Goal: Register for event/course

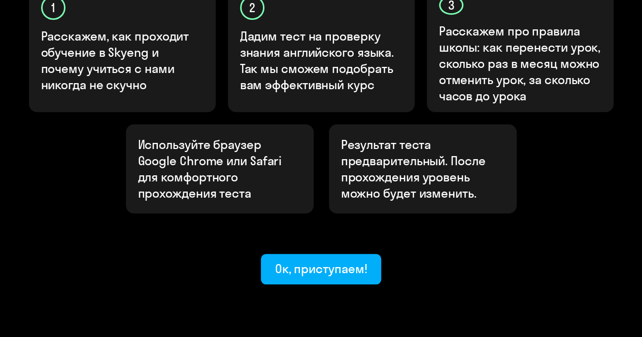
scroll to position [395, 0]
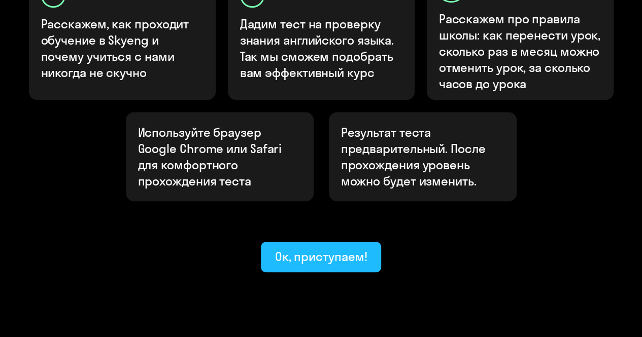
click at [325, 249] on div "Ок, приступаем!" at bounding box center [321, 257] width 92 height 16
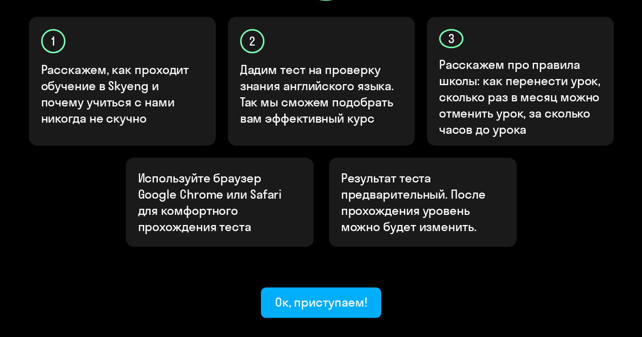
scroll to position [293, 0]
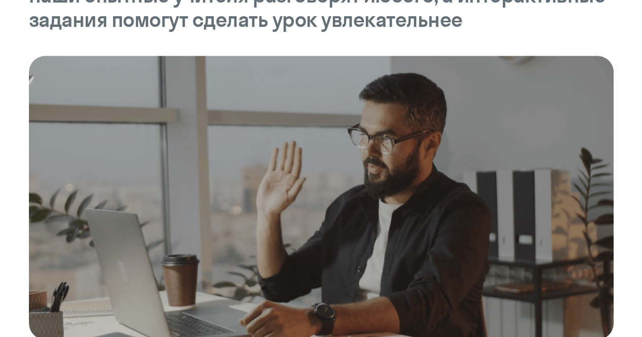
scroll to position [355, 0]
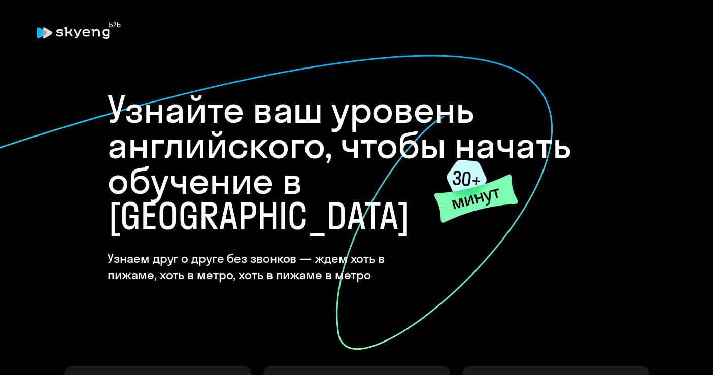
drag, startPoint x: 570, startPoint y: 0, endPoint x: 345, endPoint y: 207, distance: 305.6
click at [345, 207] on div "Узнайте ваш уровень английского, чтобы начать обучение в [GEOGRAPHIC_DATA] Узна…" at bounding box center [356, 187] width 497 height 191
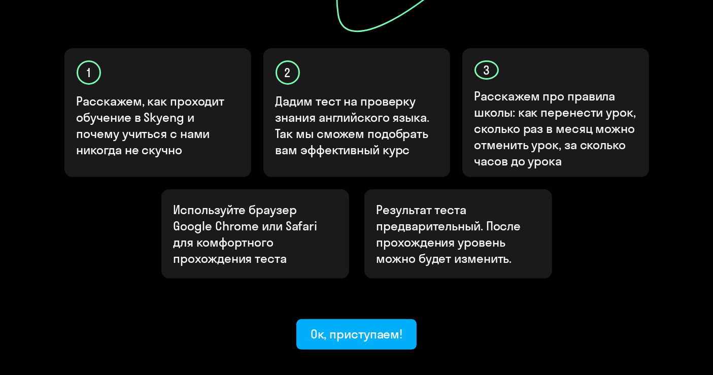
scroll to position [357, 0]
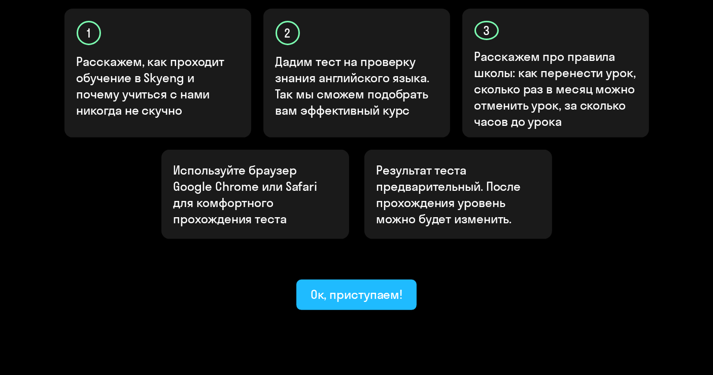
click at [360, 286] on div "Ок, приступаем!" at bounding box center [357, 294] width 92 height 16
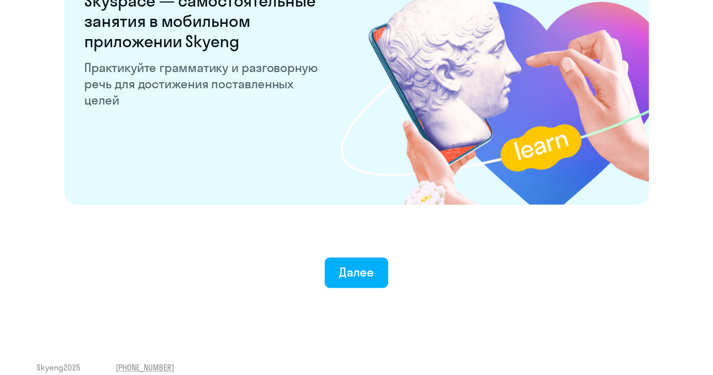
scroll to position [1976, 0]
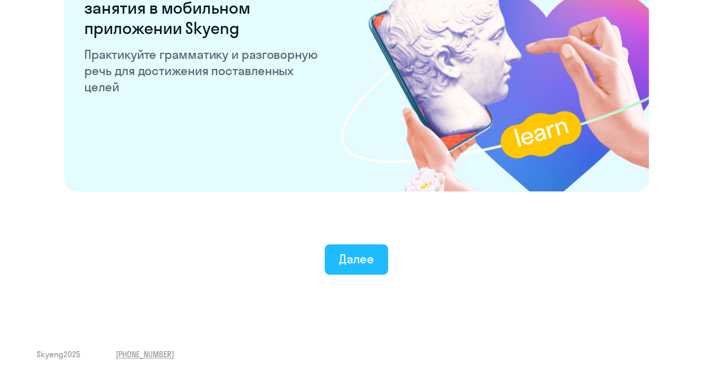
click at [351, 261] on div "Далее" at bounding box center [356, 259] width 35 height 16
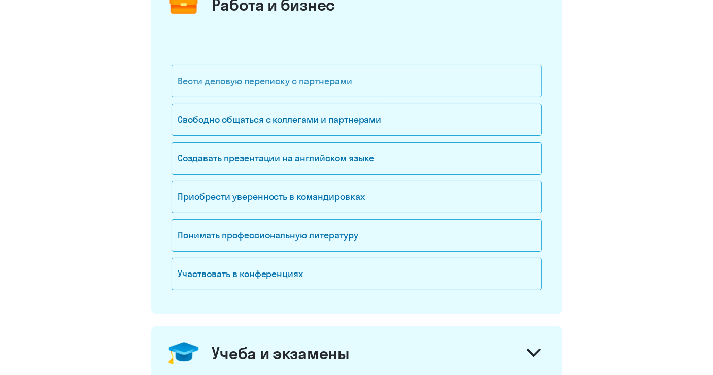
scroll to position [27, 0]
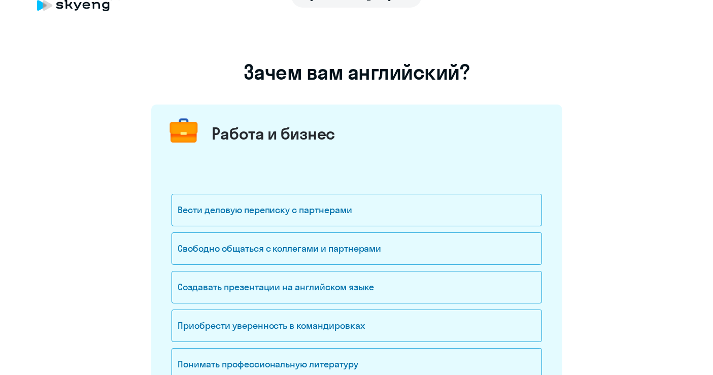
click at [251, 127] on div "Работа и бизнес" at bounding box center [273, 133] width 123 height 20
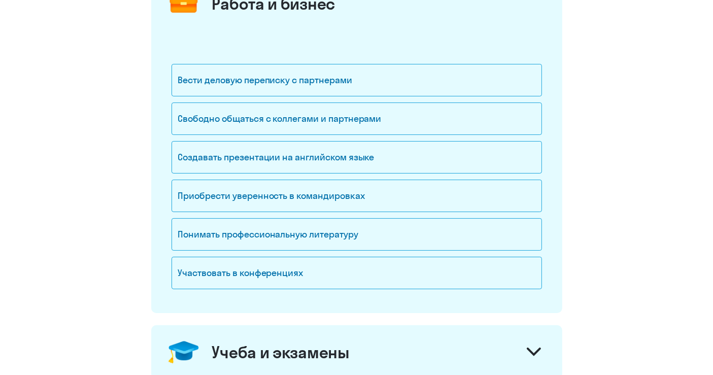
scroll to position [140, 0]
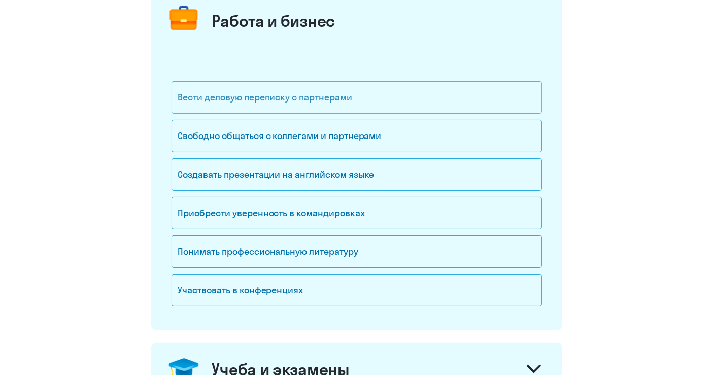
click at [236, 96] on div "Вести деловую переписку с партнерами" at bounding box center [357, 97] width 370 height 32
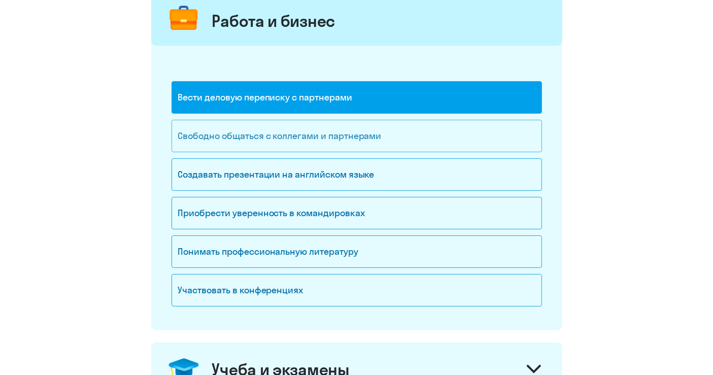
click at [261, 143] on div "Свободно общаться с коллегами и партнерами" at bounding box center [357, 136] width 370 height 32
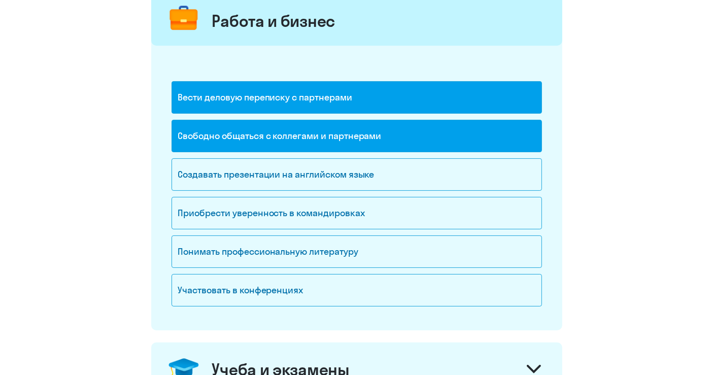
click at [270, 107] on div "Вести деловую переписку с партнерами" at bounding box center [357, 97] width 370 height 32
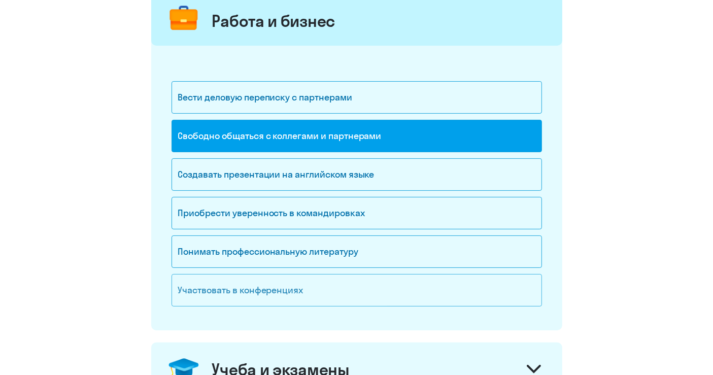
scroll to position [196, 0]
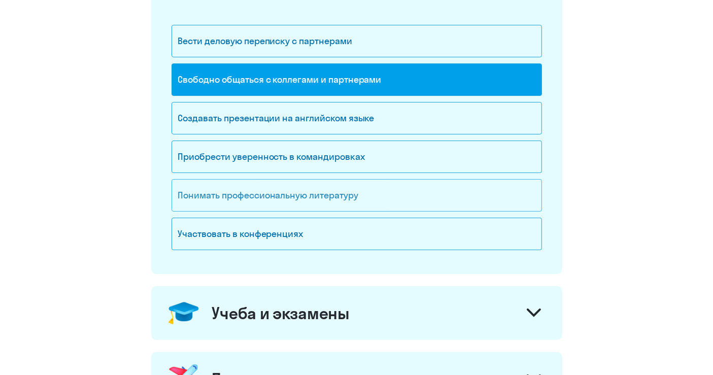
click at [330, 199] on div "Понимать профессиональную литературу" at bounding box center [357, 195] width 370 height 32
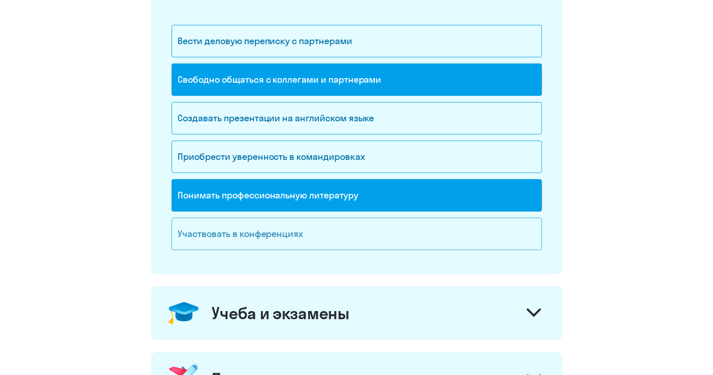
click at [262, 232] on div "Участвовать в конференциях" at bounding box center [357, 234] width 370 height 32
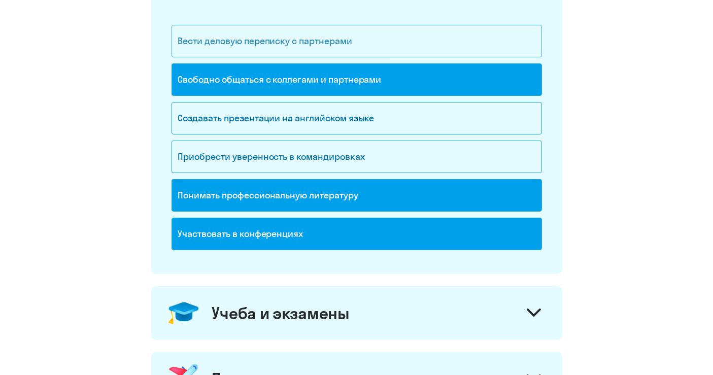
click at [266, 31] on div "Вести деловую переписку с партнерами" at bounding box center [357, 41] width 370 height 32
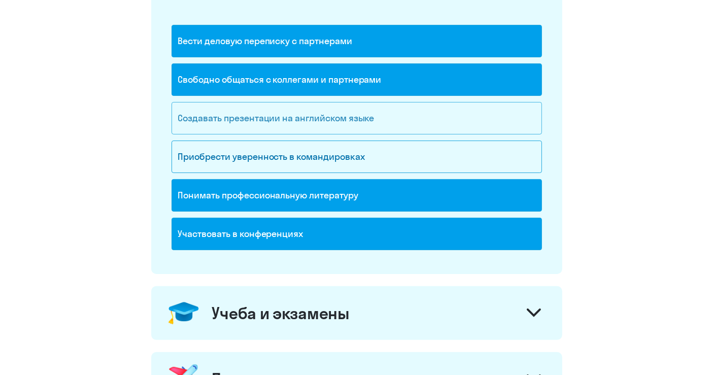
drag, startPoint x: 316, startPoint y: 111, endPoint x: 311, endPoint y: 151, distance: 40.8
click at [316, 111] on div "Создавать презентации на английском языке" at bounding box center [357, 118] width 370 height 32
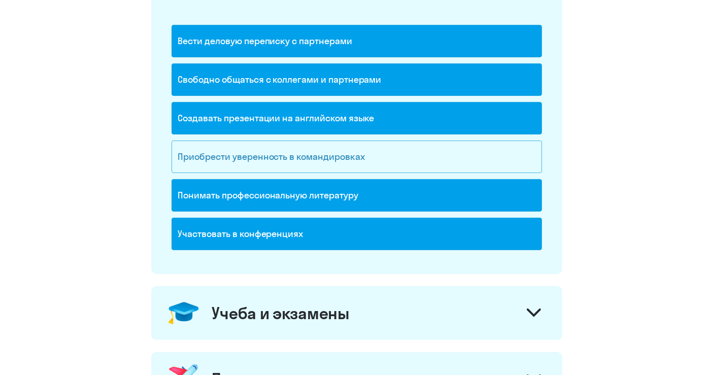
click at [313, 152] on div "Приобрести уверенность в командировках" at bounding box center [357, 157] width 370 height 32
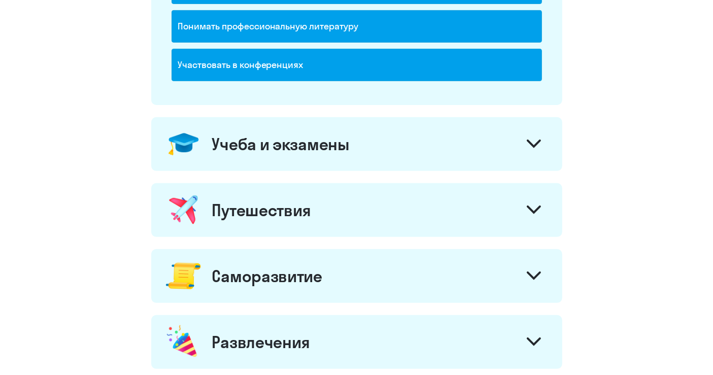
click at [321, 158] on div "Учеба и экзамены" at bounding box center [356, 144] width 411 height 54
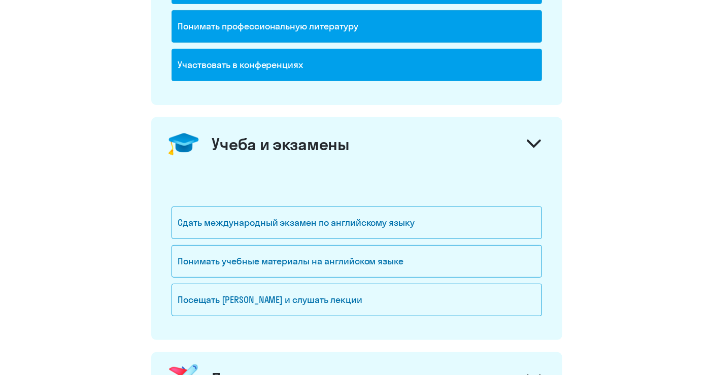
scroll to position [422, 0]
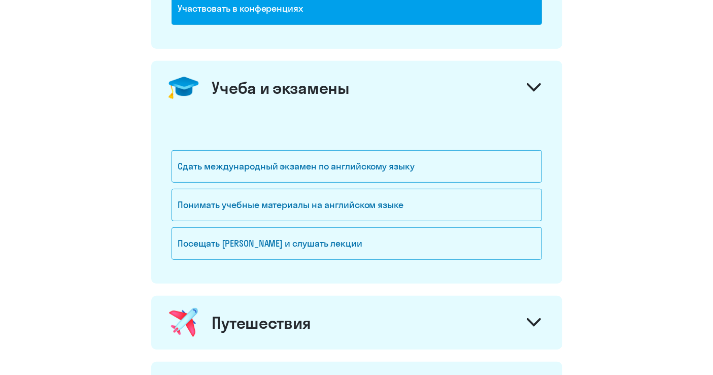
click at [308, 80] on div "Учеба и экзамены" at bounding box center [281, 88] width 138 height 20
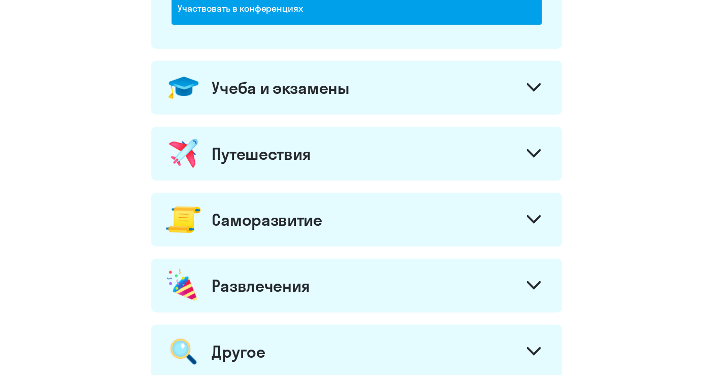
click at [288, 163] on div "Путешествия" at bounding box center [356, 154] width 411 height 54
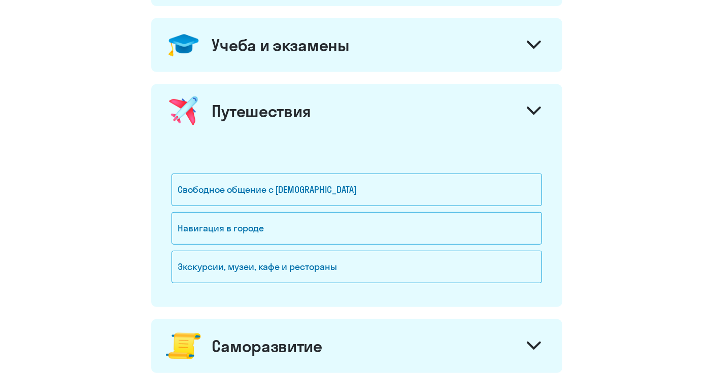
scroll to position [478, 0]
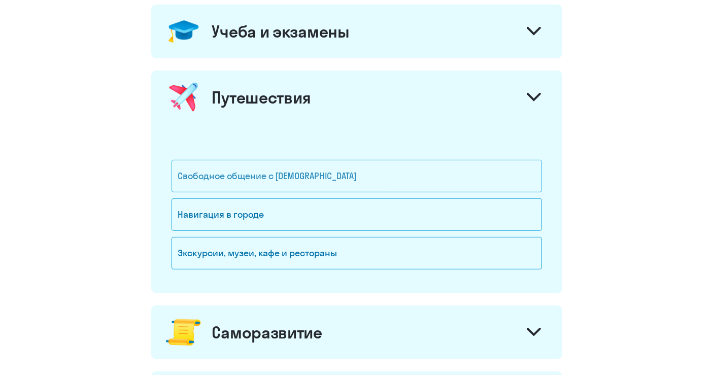
click at [285, 183] on div "Свободное общение с [DEMOGRAPHIC_DATA]" at bounding box center [357, 176] width 370 height 32
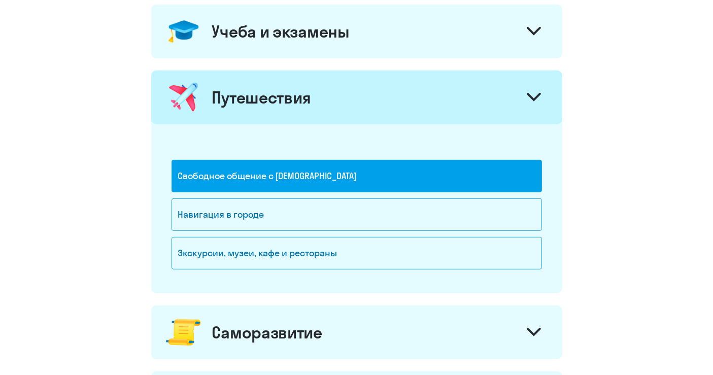
click at [322, 83] on div "Путешествия" at bounding box center [356, 98] width 411 height 54
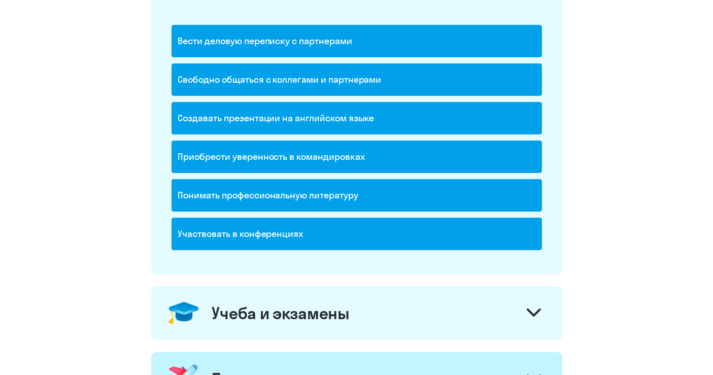
scroll to position [422, 0]
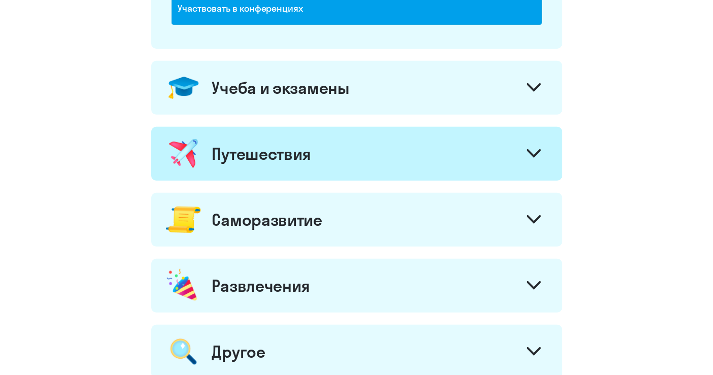
click at [304, 160] on div "Путешествия" at bounding box center [261, 154] width 99 height 20
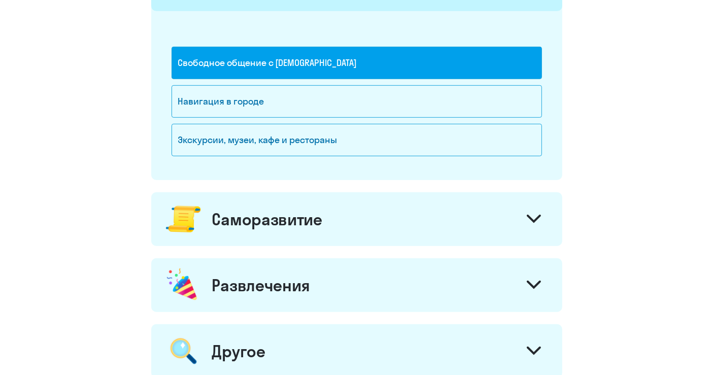
click at [302, 211] on div "Саморазвитие" at bounding box center [267, 219] width 110 height 20
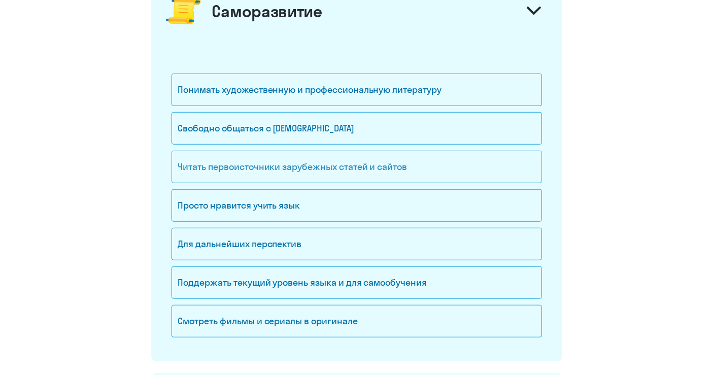
scroll to position [816, 0]
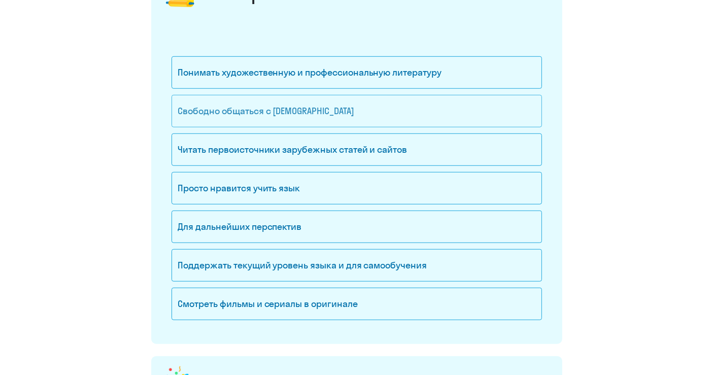
click at [237, 98] on div "Свободно общаться с [DEMOGRAPHIC_DATA]" at bounding box center [357, 111] width 370 height 32
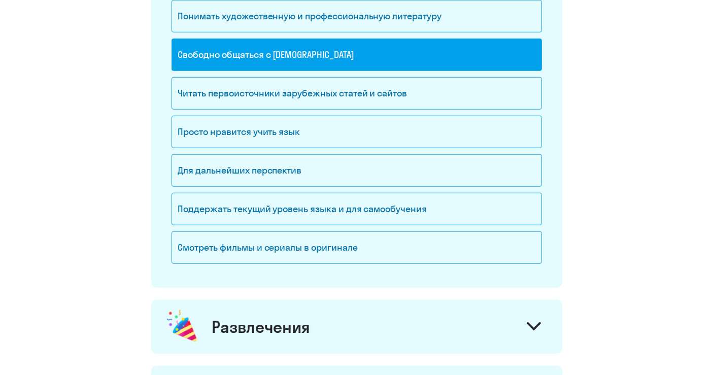
scroll to position [929, 0]
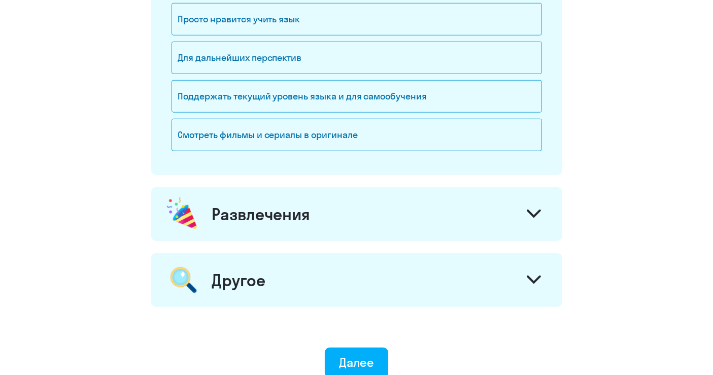
click at [288, 208] on div "Развлечения" at bounding box center [261, 214] width 98 height 20
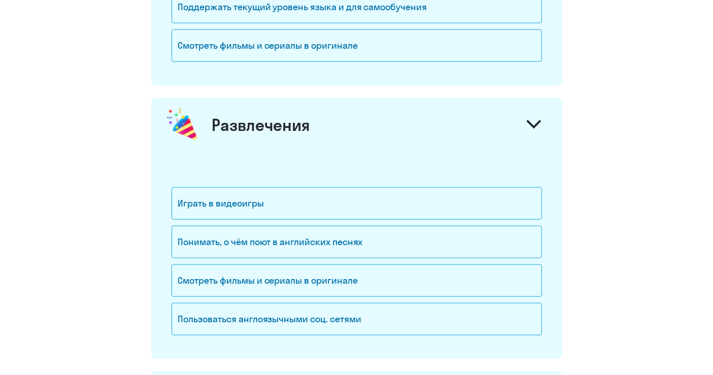
scroll to position [1211, 0]
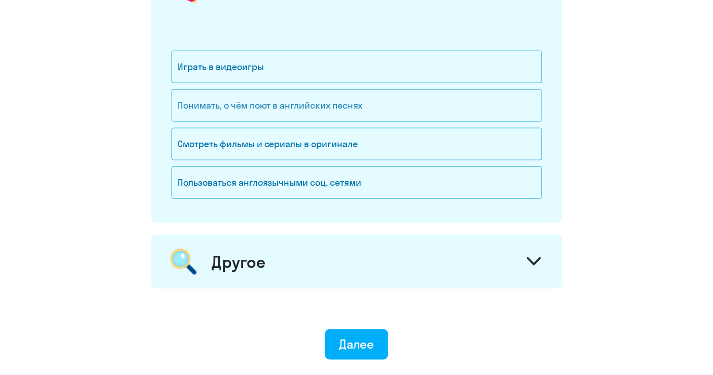
click at [261, 106] on div "Понимать, о чём поют в английских песнях" at bounding box center [357, 105] width 370 height 32
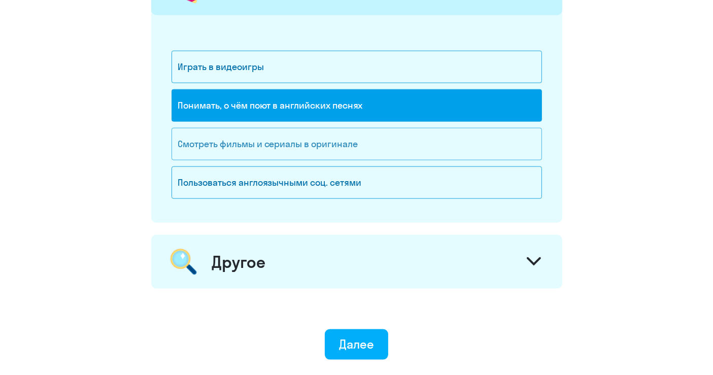
click at [259, 131] on div "Смотреть фильмы и сериалы в оригинале" at bounding box center [357, 144] width 370 height 32
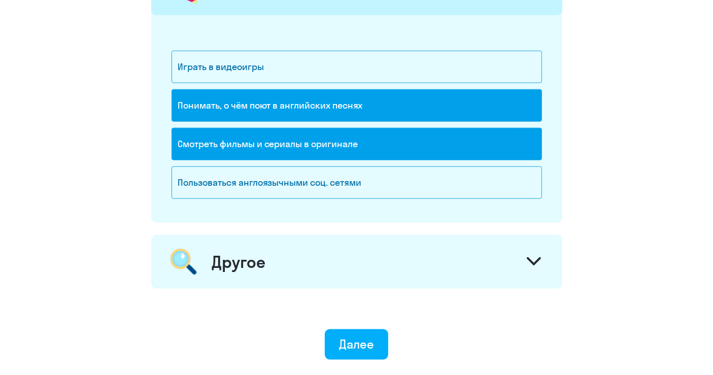
click at [288, 267] on div "Другое" at bounding box center [356, 262] width 411 height 54
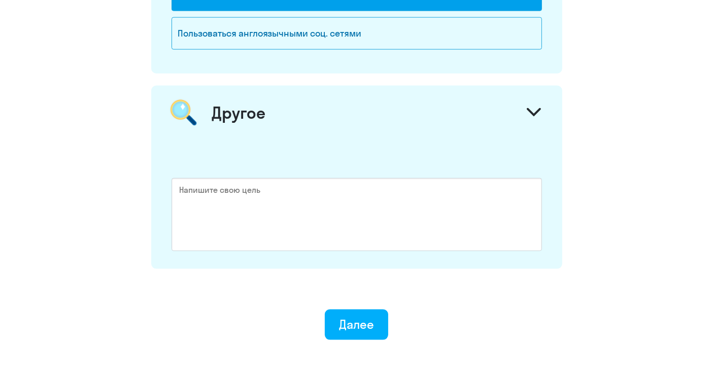
scroll to position [1380, 0]
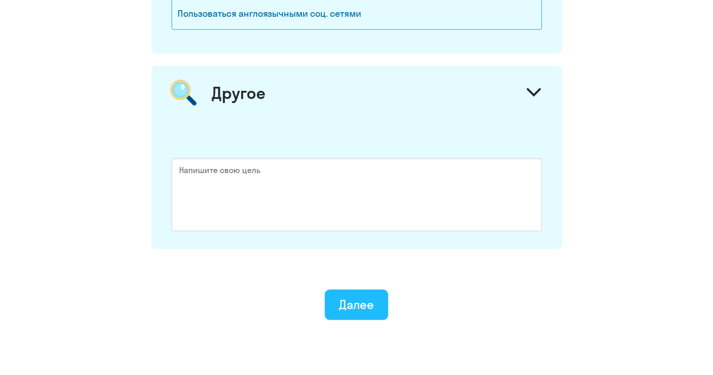
click at [335, 311] on button "Далее" at bounding box center [356, 305] width 63 height 30
